Goal: Task Accomplishment & Management: Manage account settings

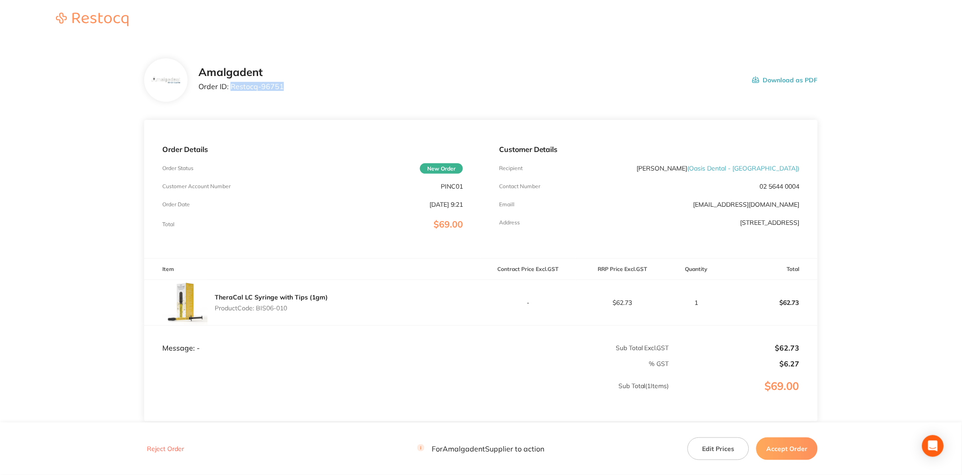
drag, startPoint x: 287, startPoint y: 87, endPoint x: 229, endPoint y: 87, distance: 57.9
click at [229, 87] on div "Amalgadent Order ID: Restocq- 96751 Download as PDF" at bounding box center [509, 80] width 620 height 28
click at [317, 80] on div "Amalgadent Order ID: Restocq- 96751 Download as PDF" at bounding box center [509, 80] width 620 height 28
drag, startPoint x: 290, startPoint y: 87, endPoint x: 231, endPoint y: 89, distance: 58.8
click at [231, 89] on div "Amalgadent Order ID: Restocq- 96751 Download as PDF" at bounding box center [509, 80] width 620 height 28
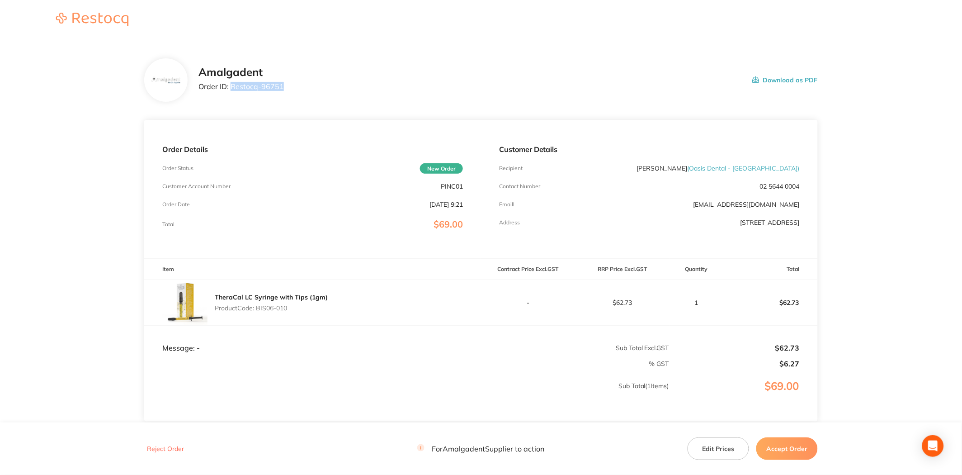
copy p "Restocq- 96751"
click at [868, 164] on main "Amalgadent Order ID: Restocq- 96751 Download as PDF Order Details Order Status …" at bounding box center [481, 267] width 962 height 454
click at [803, 445] on button "Accept Order" at bounding box center [788, 448] width 62 height 23
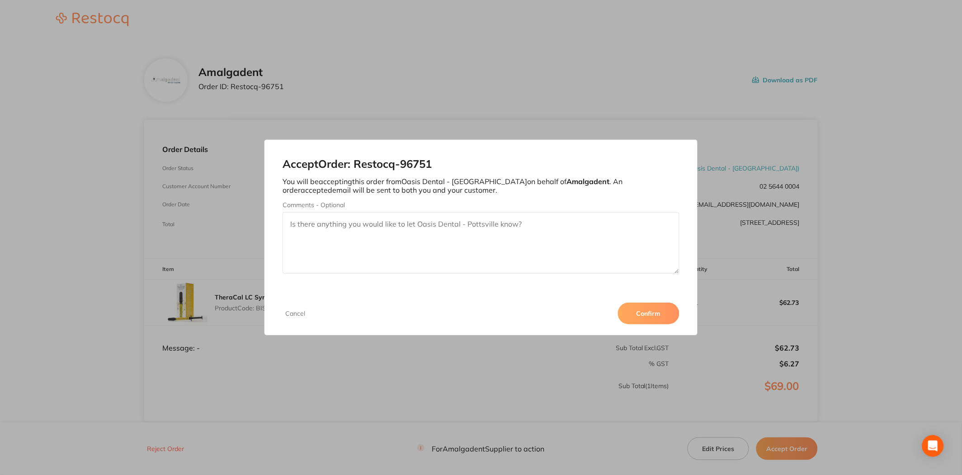
click at [514, 237] on textarea "Comments - Optional" at bounding box center [481, 243] width 397 height 62
type textarea "Amalgadent - Order fulfilled - [PERSON_NAME]"
click at [648, 318] on button "Confirm" at bounding box center [649, 314] width 62 height 22
